Goal: Task Accomplishment & Management: Manage account settings

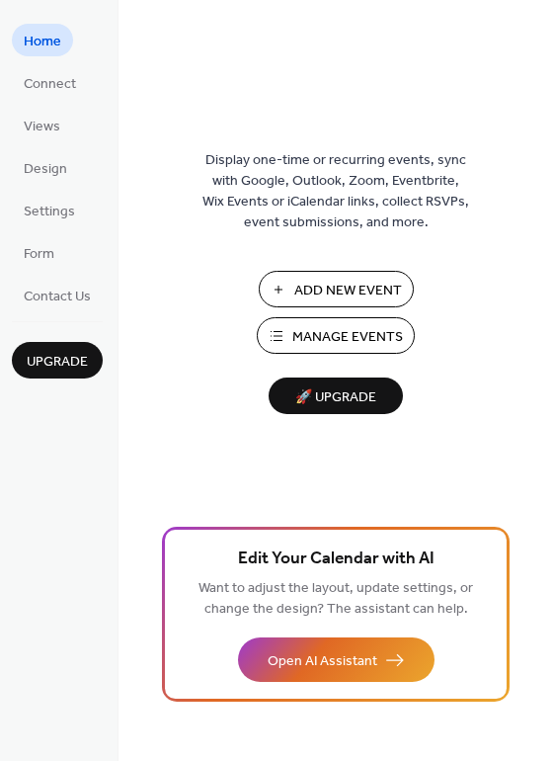
click at [347, 340] on span "Manage Events" at bounding box center [347, 337] width 111 height 21
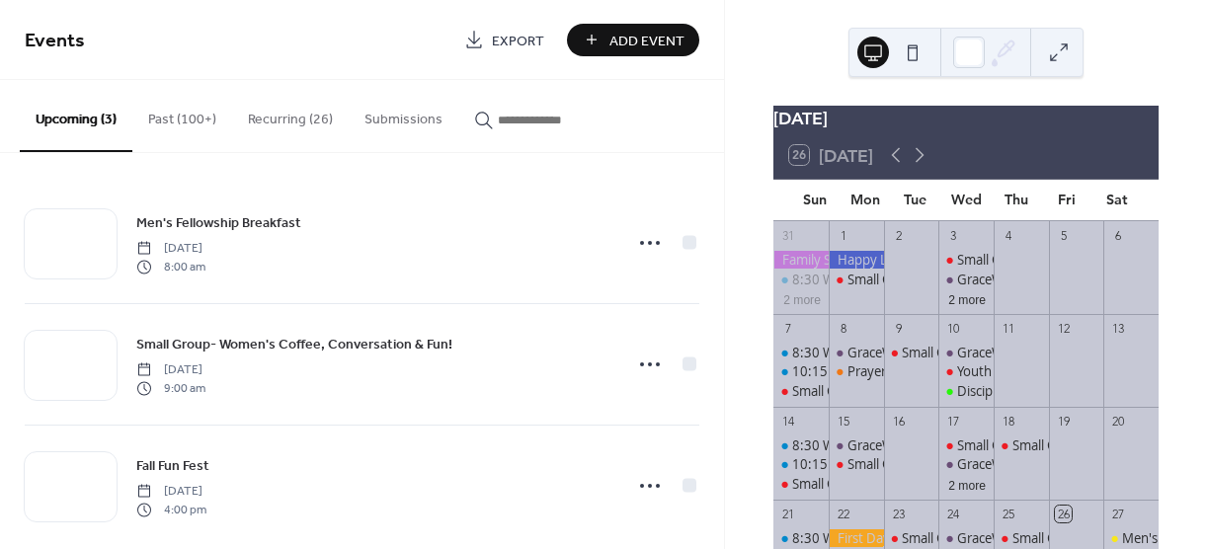
click at [290, 119] on button "Recurring (26)" at bounding box center [290, 115] width 117 height 70
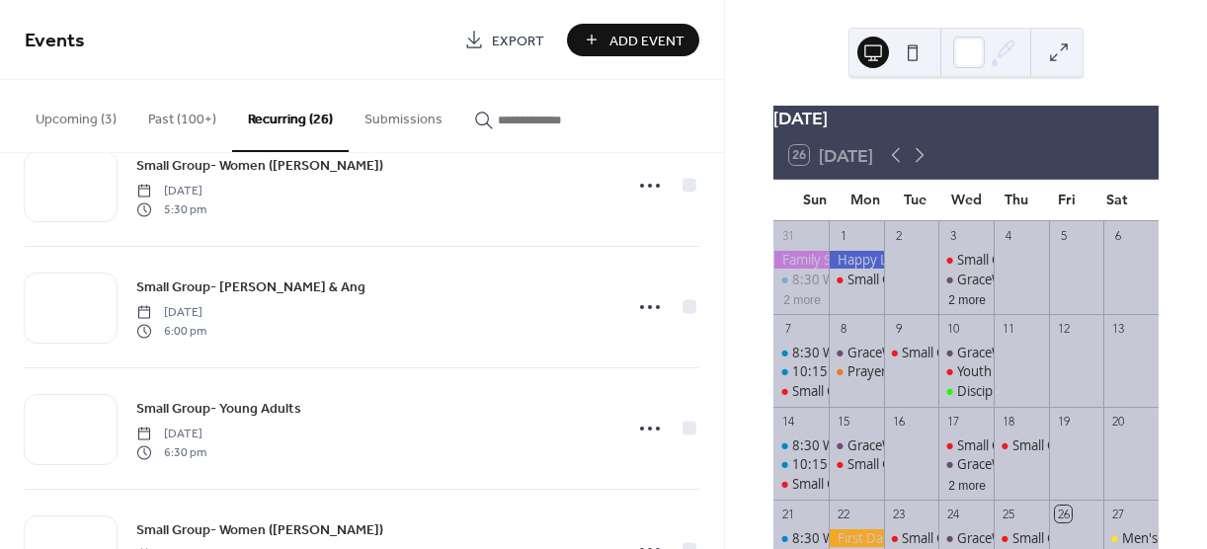
scroll to position [2766, 0]
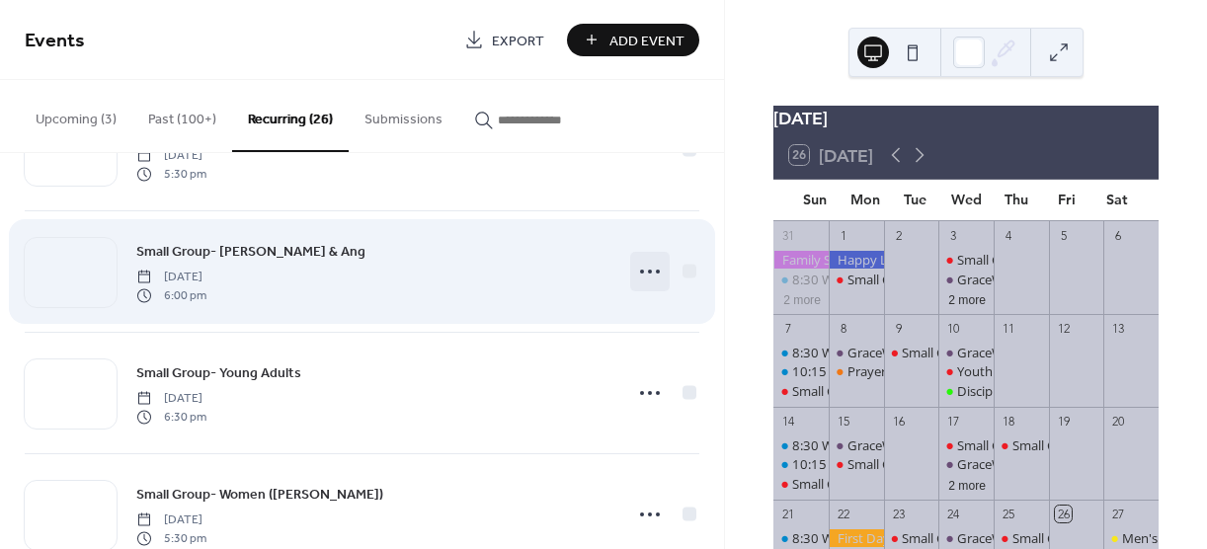
click at [634, 269] on icon at bounding box center [650, 272] width 32 height 32
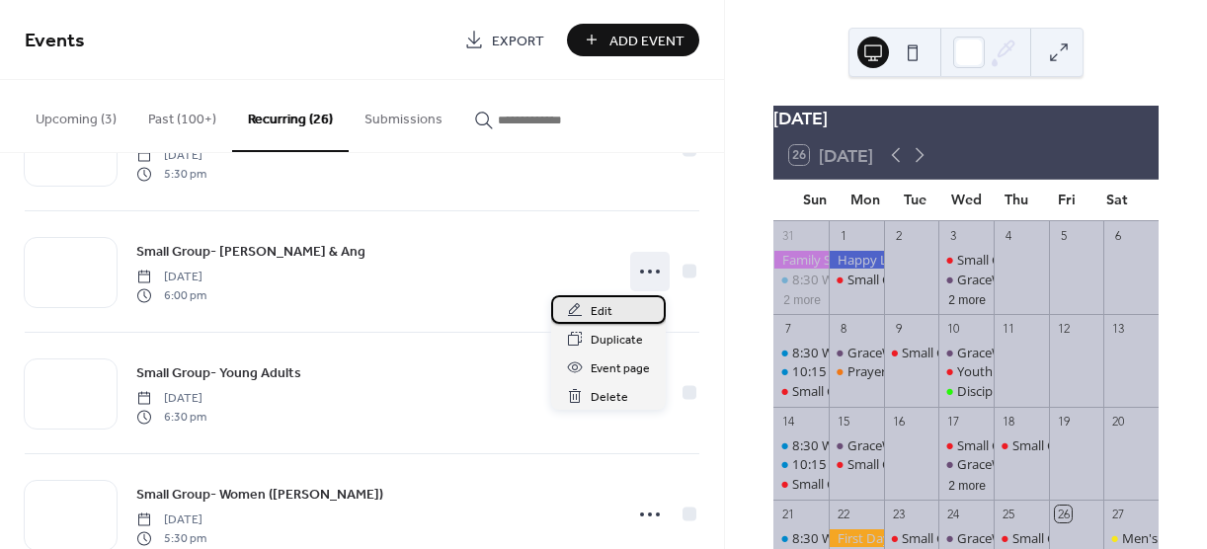
click at [601, 313] on span "Edit" at bounding box center [602, 311] width 22 height 21
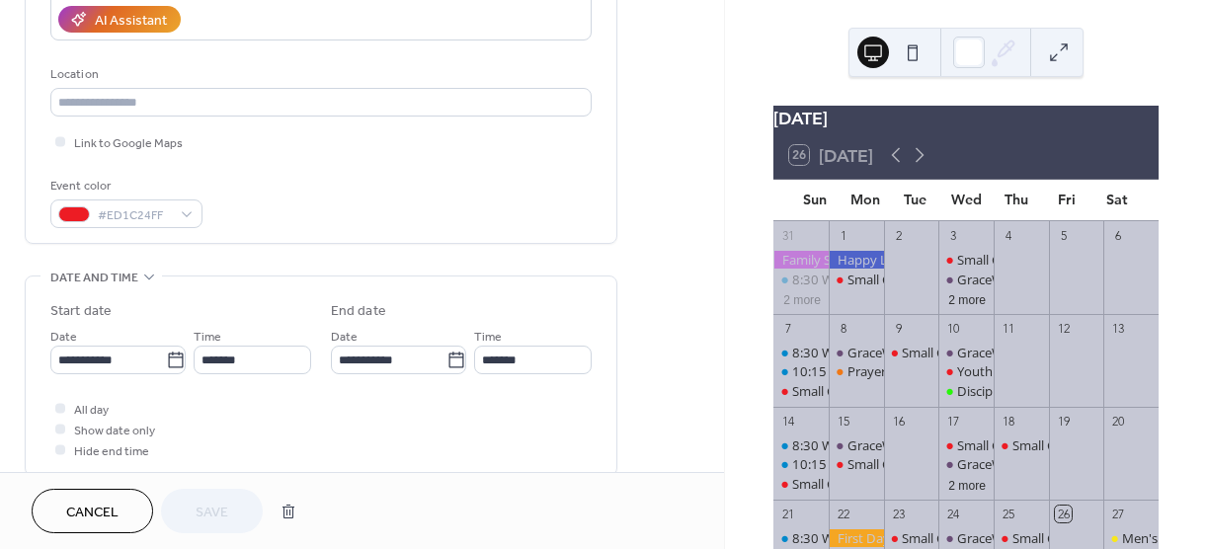
scroll to position [395, 0]
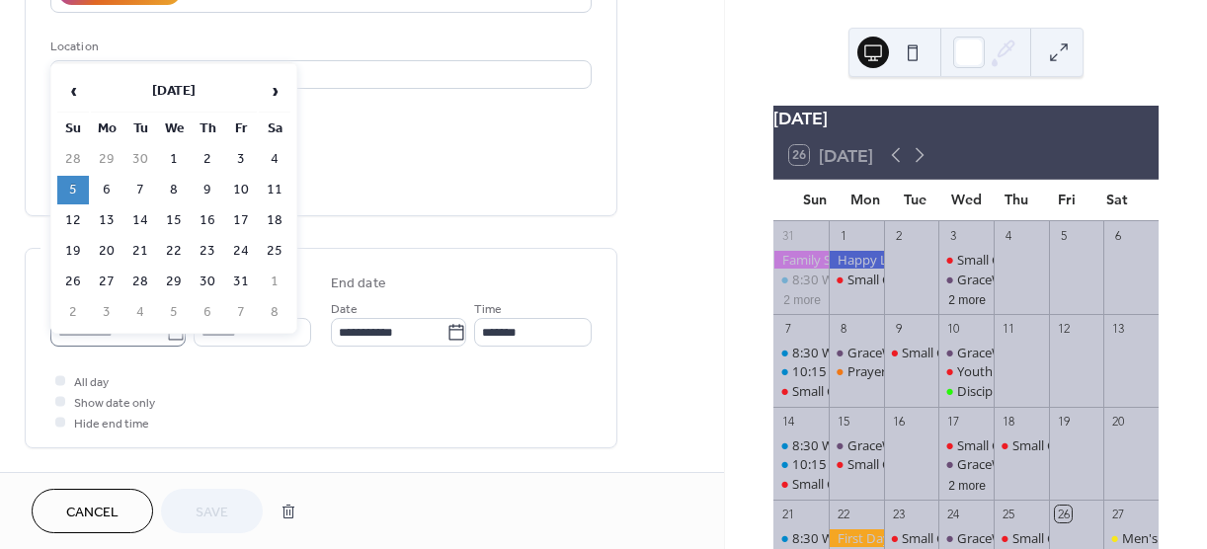
click at [168, 332] on icon at bounding box center [176, 333] width 20 height 20
click at [166, 332] on input "**********" at bounding box center [108, 332] width 116 height 29
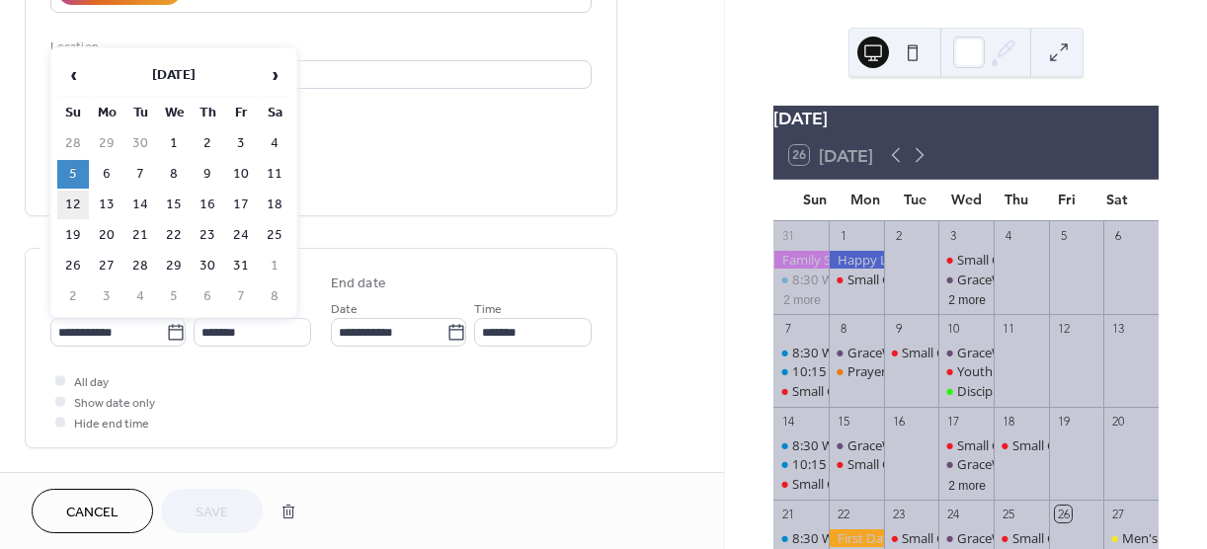
click at [79, 203] on td "12" at bounding box center [73, 205] width 32 height 29
type input "**********"
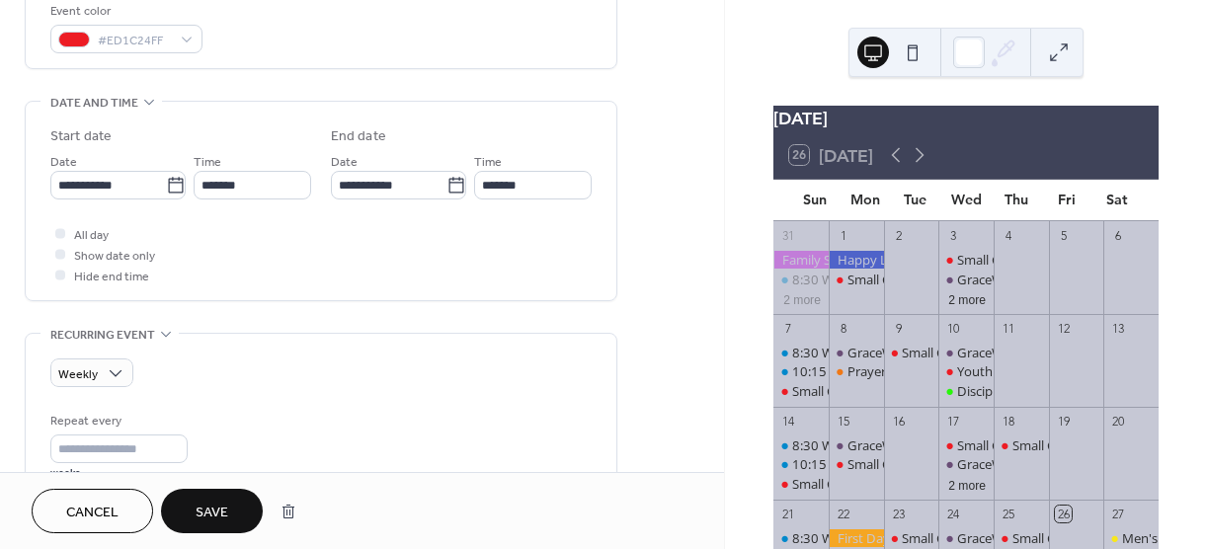
scroll to position [593, 0]
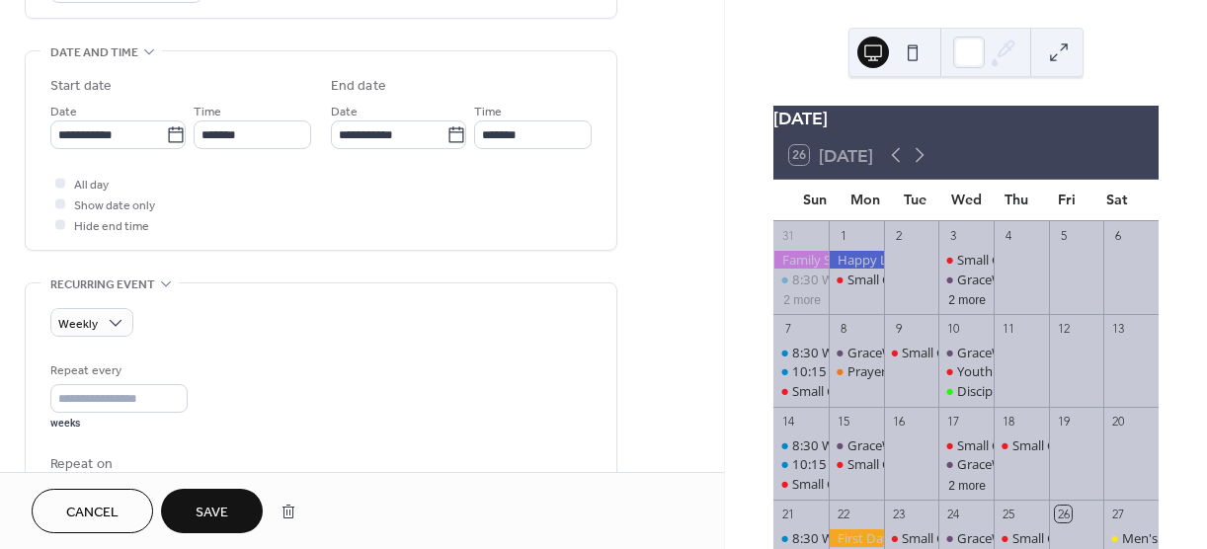
click at [224, 515] on span "Save" at bounding box center [212, 513] width 33 height 21
